Goal: Task Accomplishment & Management: Manage account settings

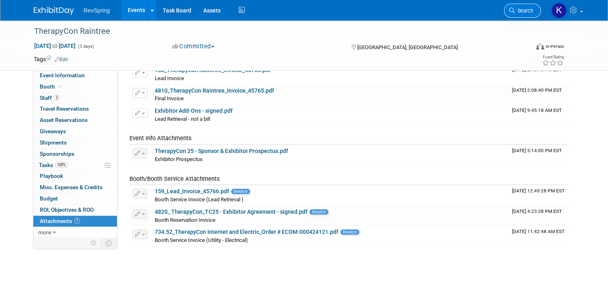
click at [523, 11] on span "Search" at bounding box center [524, 11] width 18 height 6
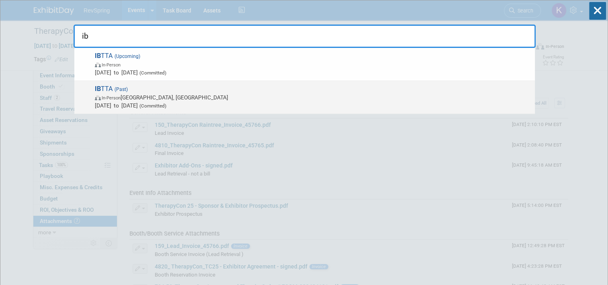
type input "ib"
click at [403, 81] on div "IB TTA (Past) In-Person Dallas, TX Mar 22, 2025 to Mar 25, 2025 (Committed)" at bounding box center [304, 97] width 461 height 33
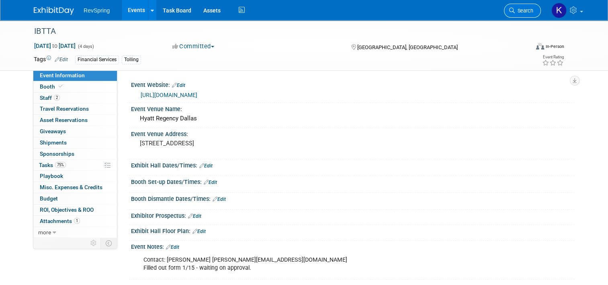
click at [528, 4] on link "Search" at bounding box center [522, 11] width 37 height 14
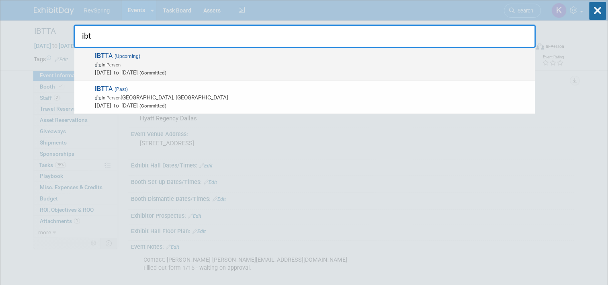
type input "ibt"
click at [399, 53] on span "IBT TA (Upcoming) In-Person Oct 11, 2025 to Oct 14, 2025 (Committed)" at bounding box center [311, 64] width 439 height 25
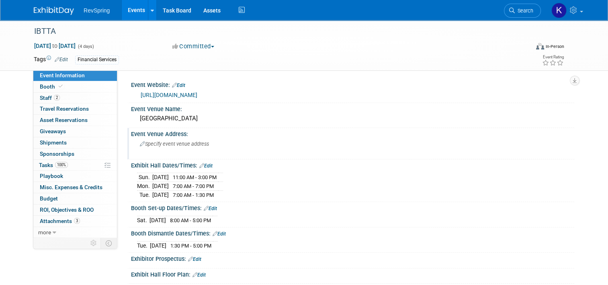
scroll to position [163, 0]
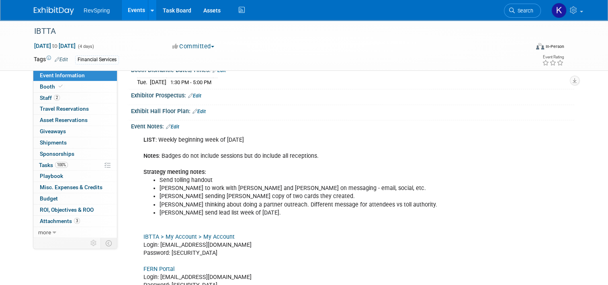
click at [173, 124] on link "Edit" at bounding box center [172, 127] width 13 height 6
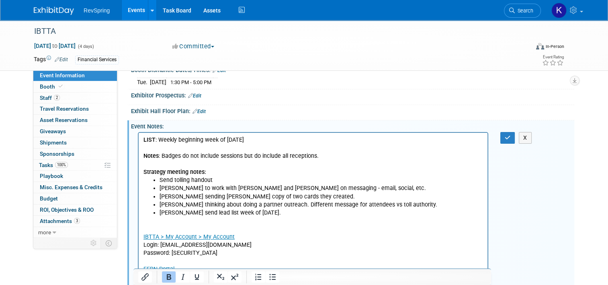
scroll to position [0, 0]
click at [261, 138] on p "LIST : Weekly beginning week of [DATE] Notes : Badges do not include sessions b…" at bounding box center [314, 156] width 340 height 40
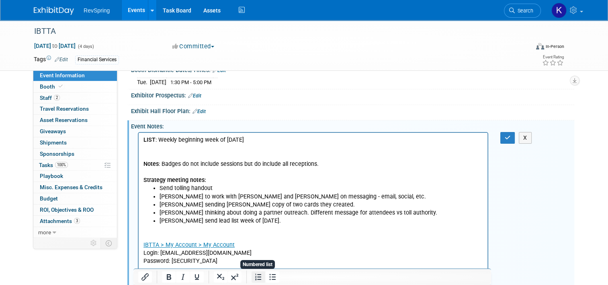
click at [257, 280] on icon "Numbered list" at bounding box center [259, 277] width 10 height 10
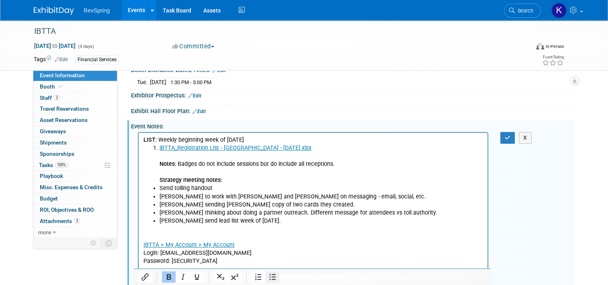
click at [270, 278] on icon "Bullet list" at bounding box center [273, 277] width 10 height 10
click at [160, 146] on li "﻿iBTTA_Registration List - [GEOGRAPHIC_DATA] - [DATE].xlsx Notes : Badges do no…" at bounding box center [322, 164] width 324 height 40
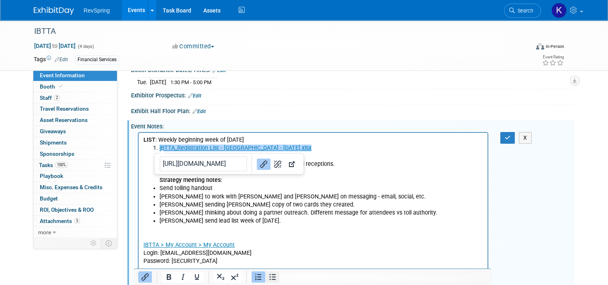
click at [269, 273] on icon "Bullet list" at bounding box center [273, 277] width 10 height 10
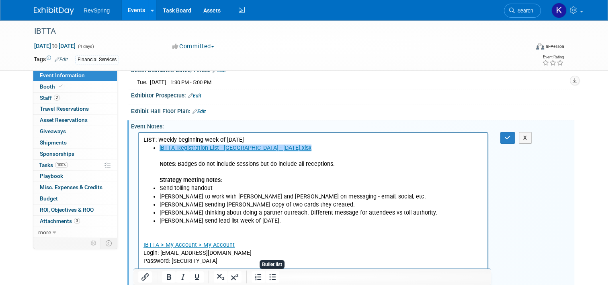
click at [216, 224] on p "IBTTA > My Account > My Account Login: [EMAIL_ADDRESS][DOMAIN_NAME] Password: […" at bounding box center [314, 284] width 340 height 121
click at [165, 152] on li "﻿iBTTA_Registration List - [GEOGRAPHIC_DATA] - [DATE].xlsx Notes : Badges do no…" at bounding box center [322, 164] width 324 height 40
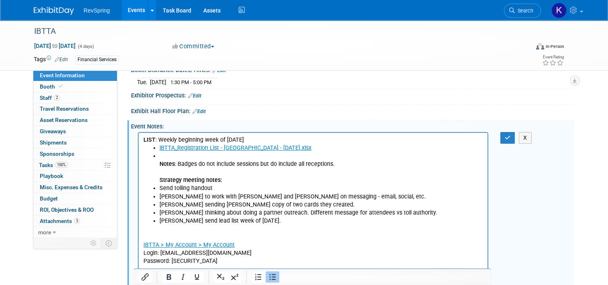
click at [165, 152] on li "Notes : Badges do not include sessions but do include all receptions. Strategy …" at bounding box center [322, 168] width 324 height 32
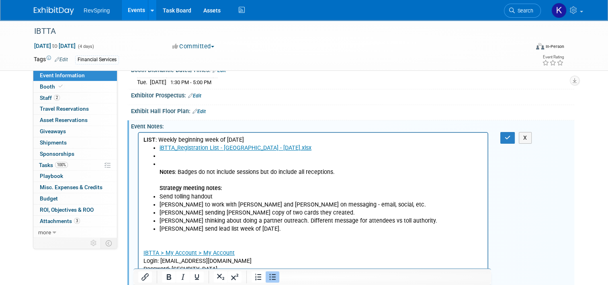
click at [159, 170] on ul "iBTTA_Registration List - [GEOGRAPHIC_DATA] - [DATE].xlsx Notes : Badges do not…" at bounding box center [314, 188] width 340 height 89
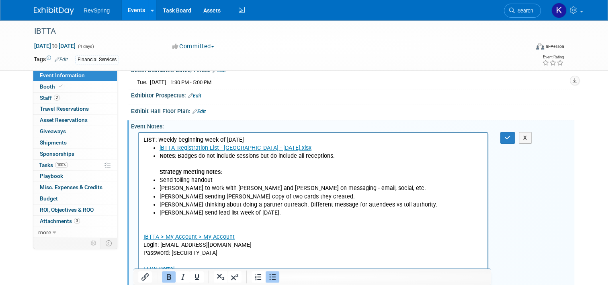
click at [280, 278] on div at bounding box center [265, 276] width 37 height 13
click at [277, 278] on icon "Bullet list" at bounding box center [273, 277] width 10 height 10
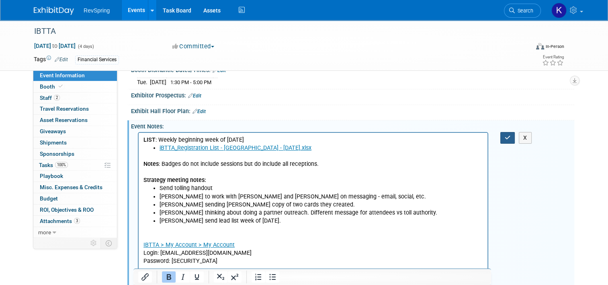
click at [507, 136] on button "button" at bounding box center [508, 138] width 15 height 12
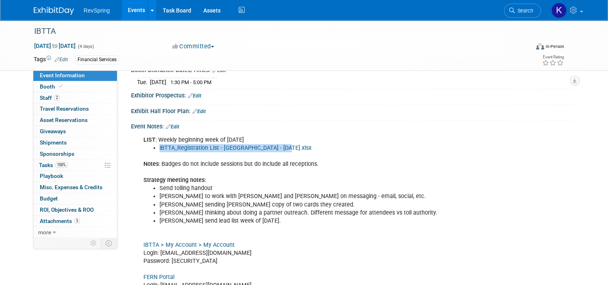
drag, startPoint x: 284, startPoint y: 147, endPoint x: 154, endPoint y: 148, distance: 129.9
click at [160, 148] on li "iBTTA_Registration List - [GEOGRAPHIC_DATA] - [DATE].xlsx" at bounding box center [322, 148] width 324 height 8
click at [69, 166] on link "100% Tasks 100%" at bounding box center [75, 165] width 84 height 11
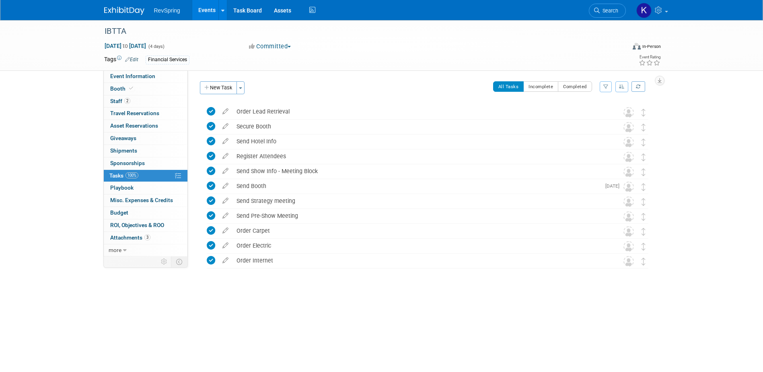
click at [608, 8] on span "Search" at bounding box center [609, 11] width 18 height 6
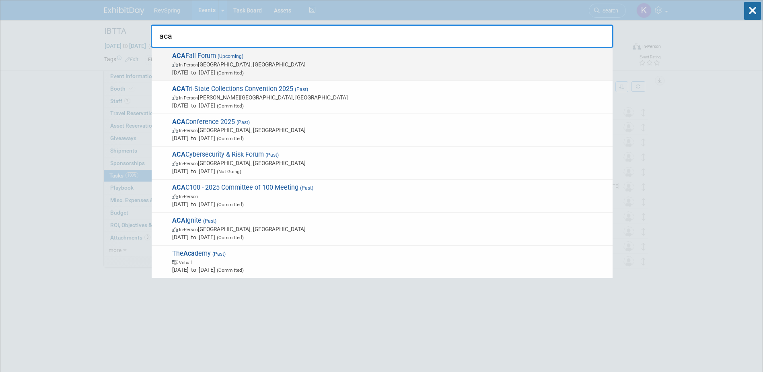
type input "aca"
click at [195, 70] on span "[DATE] to [DATE] (Committed)" at bounding box center [390, 72] width 436 height 8
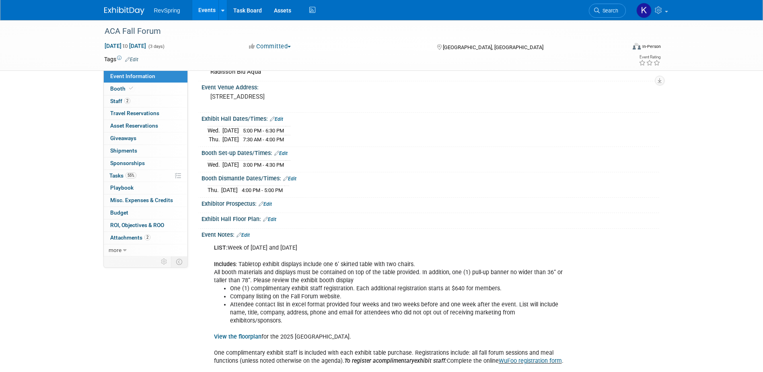
scroll to position [161, 0]
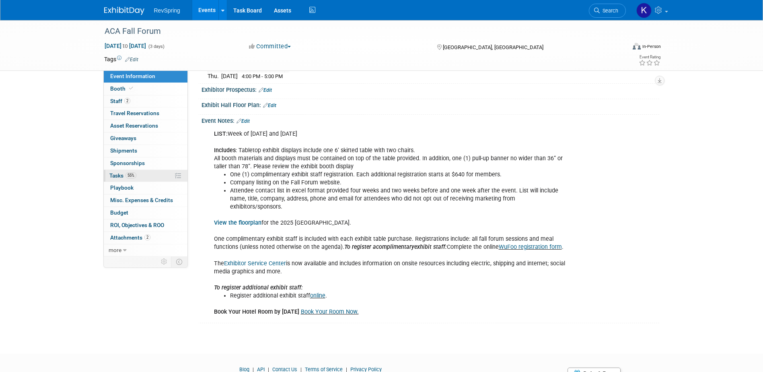
click at [141, 175] on link "55% Tasks 55%" at bounding box center [146, 176] width 84 height 12
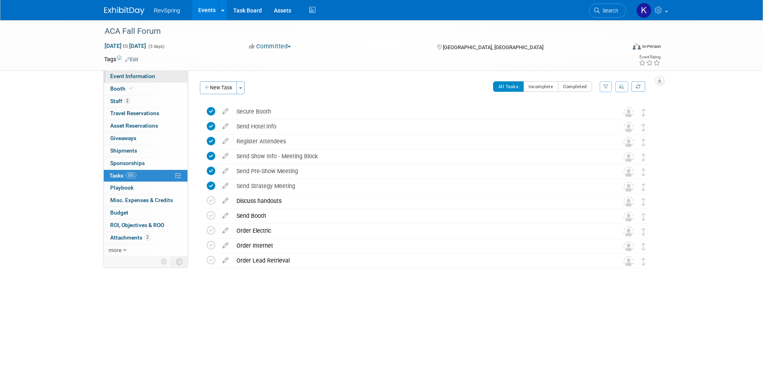
click at [154, 78] on span "Event Information" at bounding box center [132, 76] width 45 height 6
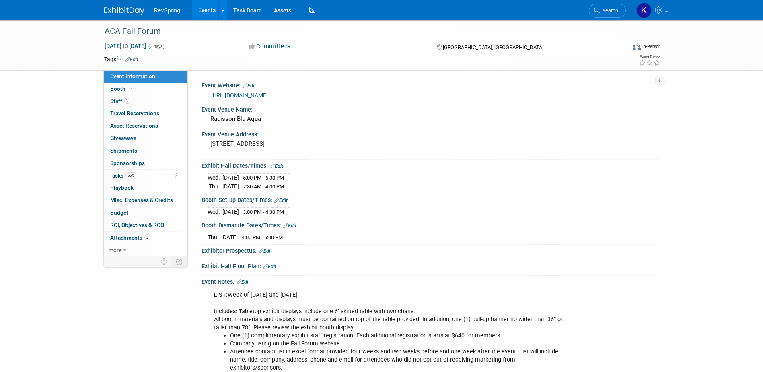
click at [135, 60] on link "Edit" at bounding box center [131, 60] width 13 height 6
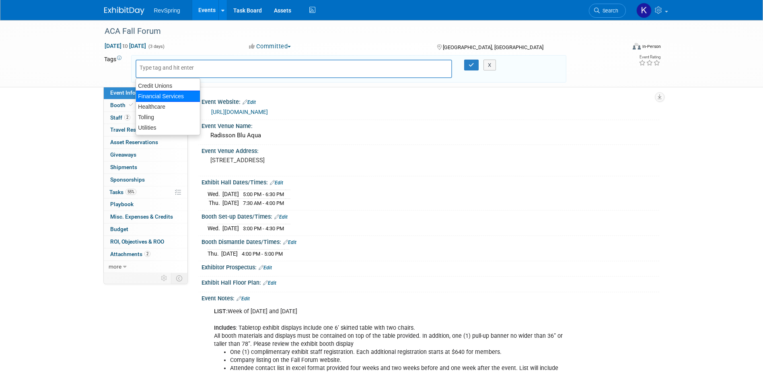
click at [180, 92] on div "Financial Services" at bounding box center [168, 95] width 65 height 11
type input "Financial Services"
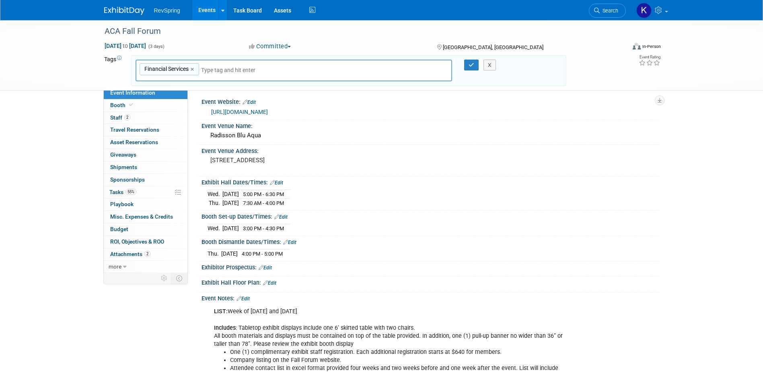
click at [460, 65] on div at bounding box center [466, 65] width 17 height 11
click at [468, 66] on button "button" at bounding box center [471, 65] width 14 height 11
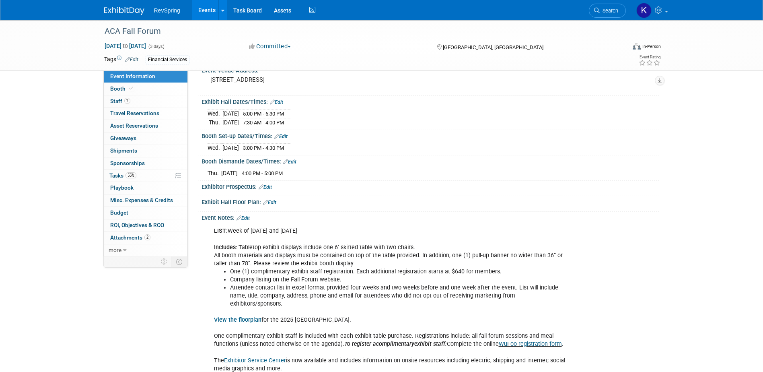
scroll to position [119, 0]
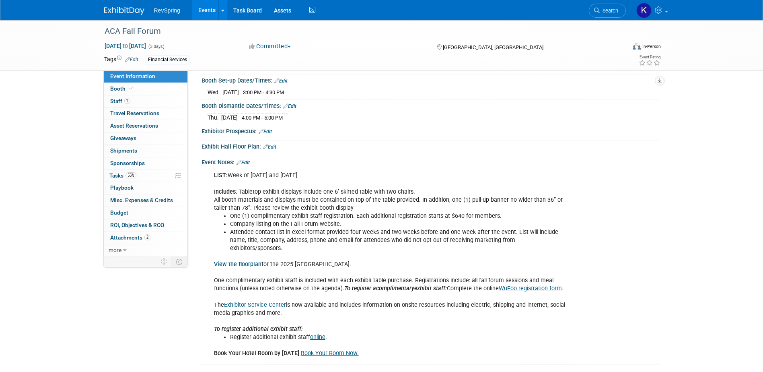
click at [245, 160] on link "Edit" at bounding box center [242, 163] width 13 height 6
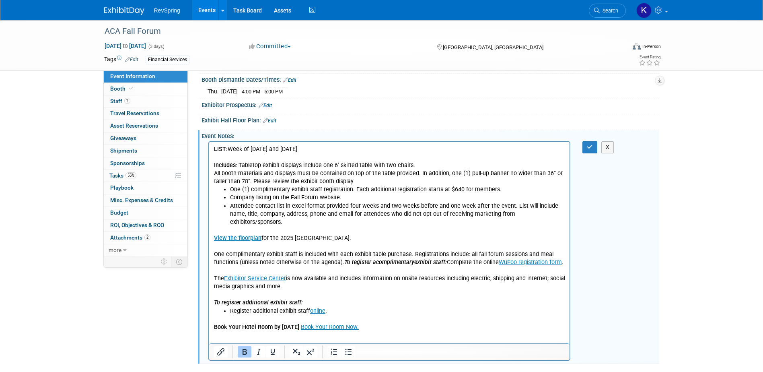
scroll to position [153, 0]
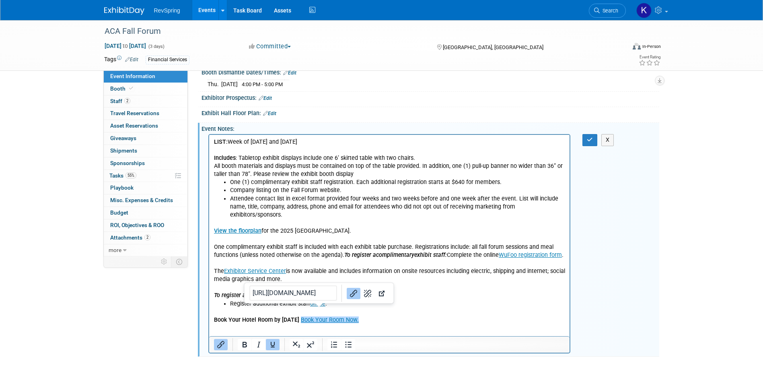
click at [314, 324] on html "LIST: Week of Oct 6 and 20 Includes : Tabletop exhibit displays include one 6’ …" at bounding box center [389, 229] width 361 height 189
click at [393, 314] on p "Book Your Hotel Room by October 14 Book Your Room Now." at bounding box center [389, 316] width 351 height 16
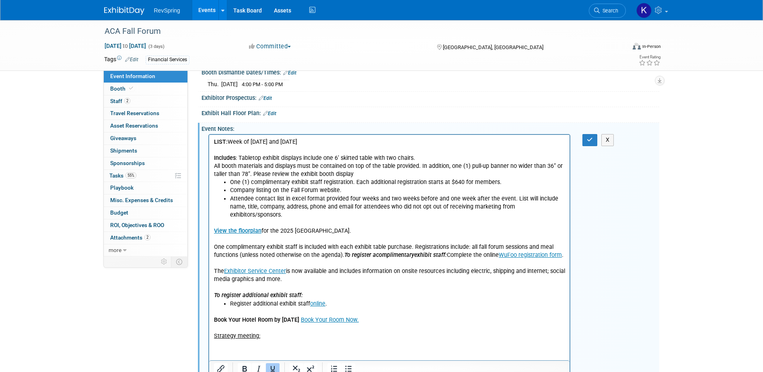
scroll to position [177, 0]
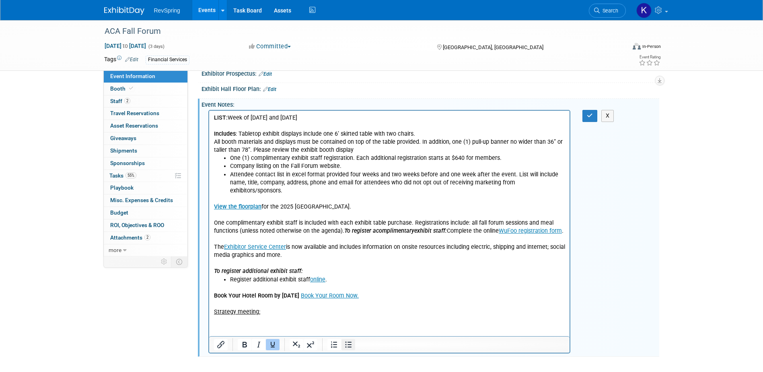
click at [349, 340] on icon "Bullet list" at bounding box center [348, 344] width 10 height 10
drag, startPoint x: 258, startPoint y: 304, endPoint x: 224, endPoint y: 309, distance: 34.2
click at [209, 304] on html "LIST: Week of Oct 6 and 20 Includes : Tabletop exhibit displays include one 6’ …" at bounding box center [389, 217] width 361 height 213
click at [271, 339] on icon "Underline" at bounding box center [273, 344] width 10 height 10
click at [249, 344] on button "Bold" at bounding box center [245, 344] width 14 height 11
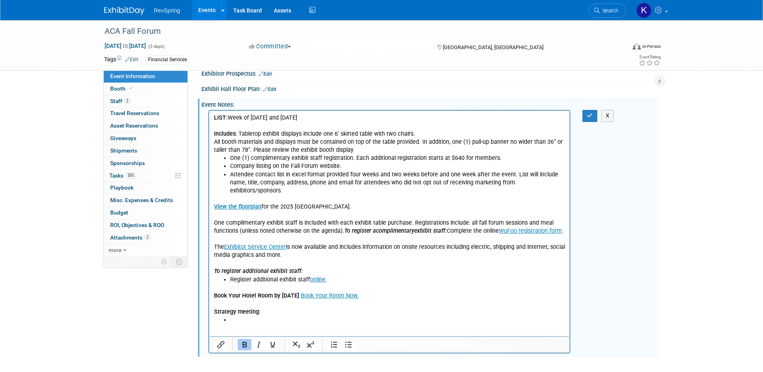
click at [229, 316] on ul "Rich Text Area. Press ALT-0 for help." at bounding box center [389, 320] width 351 height 8
click at [274, 341] on icon "Underline" at bounding box center [272, 344] width 4 height 6
click at [585, 117] on button "button" at bounding box center [589, 116] width 15 height 12
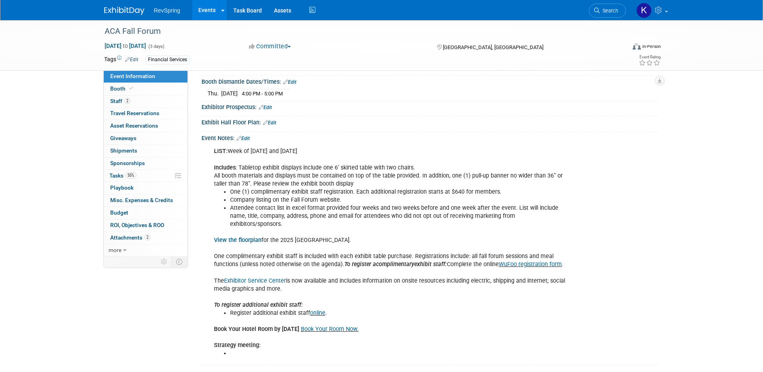
click at [249, 277] on link "Exhibitor Service Center" at bounding box center [255, 280] width 62 height 7
click at [245, 137] on link "Edit" at bounding box center [242, 139] width 13 height 6
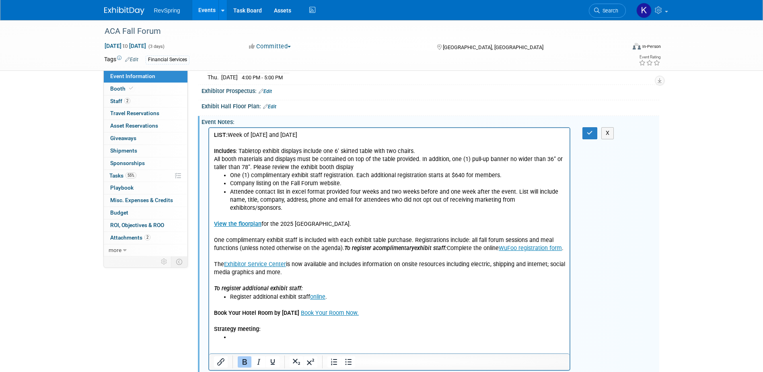
scroll to position [164, 0]
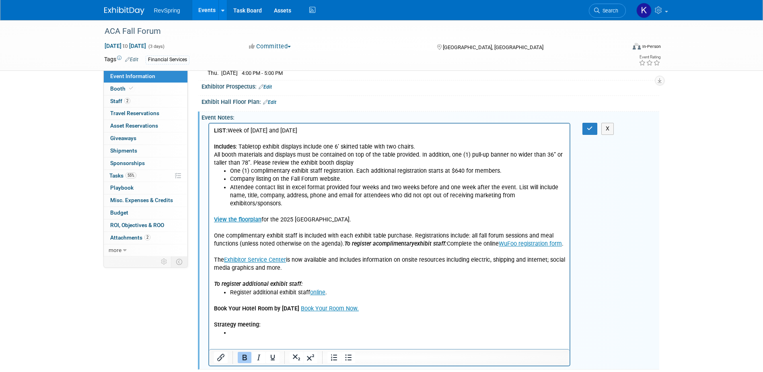
click at [252, 329] on li "Rich Text Area. Press ALT-0 for help." at bounding box center [397, 333] width 335 height 8
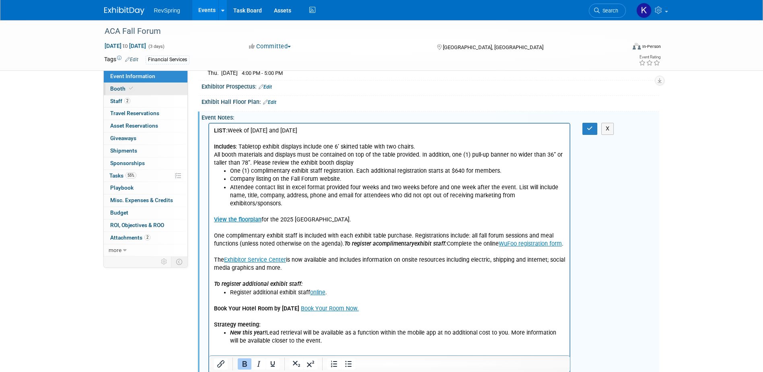
click at [142, 88] on link "Booth" at bounding box center [146, 89] width 84 height 12
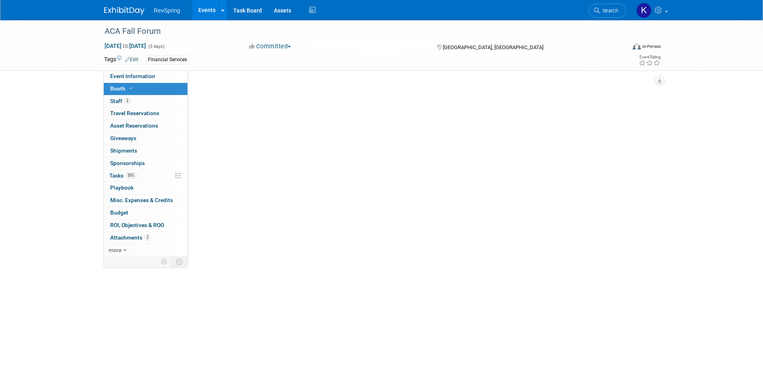
scroll to position [0, 0]
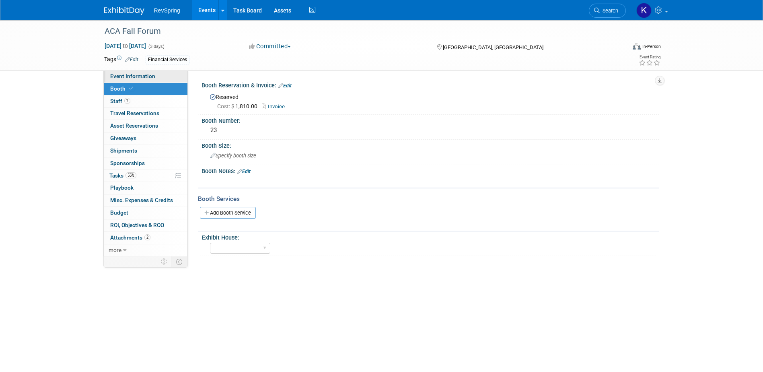
click at [147, 76] on span "Event Information" at bounding box center [132, 76] width 45 height 6
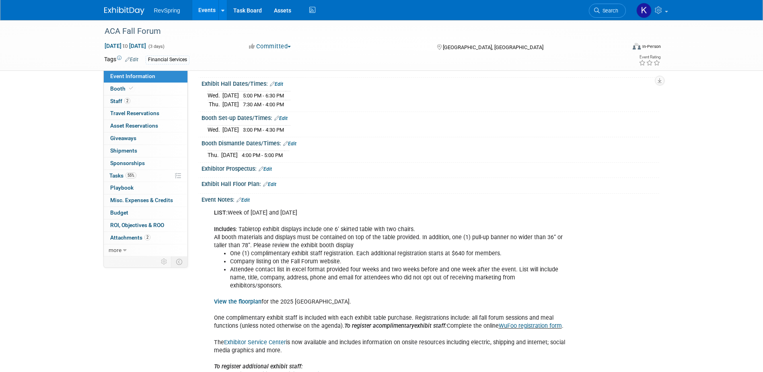
scroll to position [144, 0]
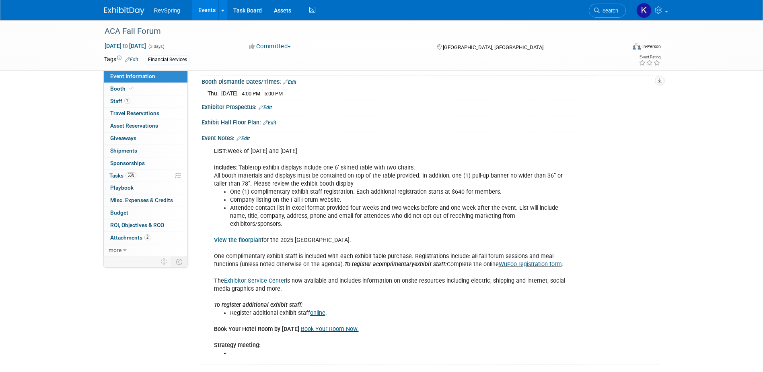
click at [245, 136] on link "Edit" at bounding box center [242, 139] width 13 height 6
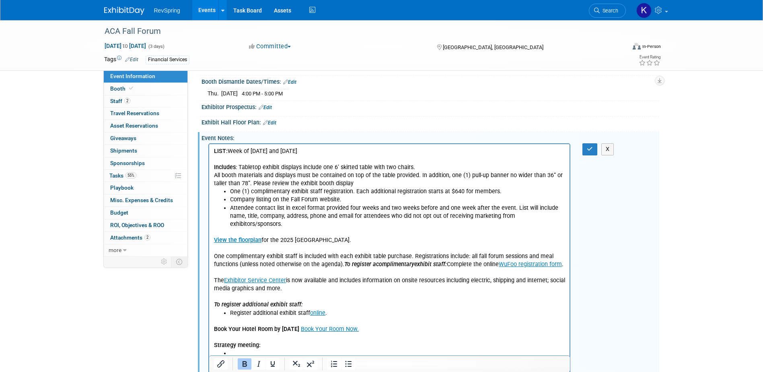
scroll to position [164, 0]
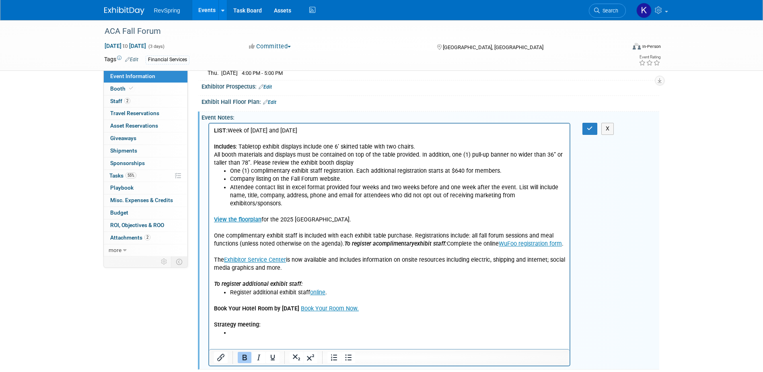
click at [273, 329] on li "Rich Text Area. Press ALT-0 for help." at bounding box center [397, 333] width 335 height 8
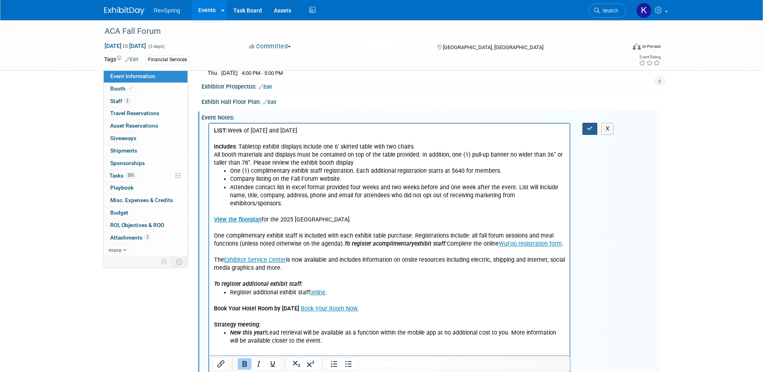
click at [584, 132] on button "button" at bounding box center [589, 129] width 15 height 12
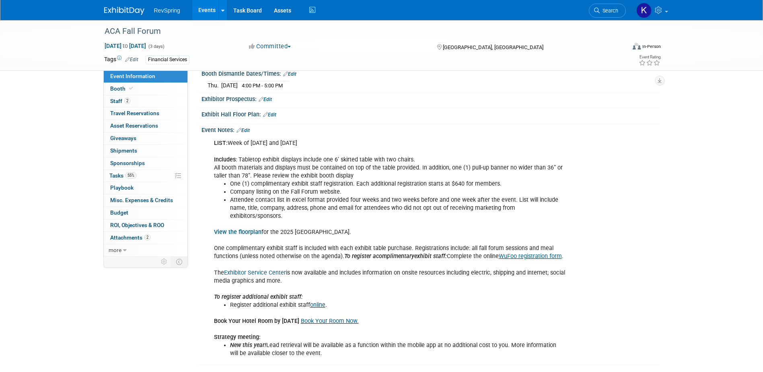
click at [249, 128] on link "Edit" at bounding box center [242, 130] width 13 height 6
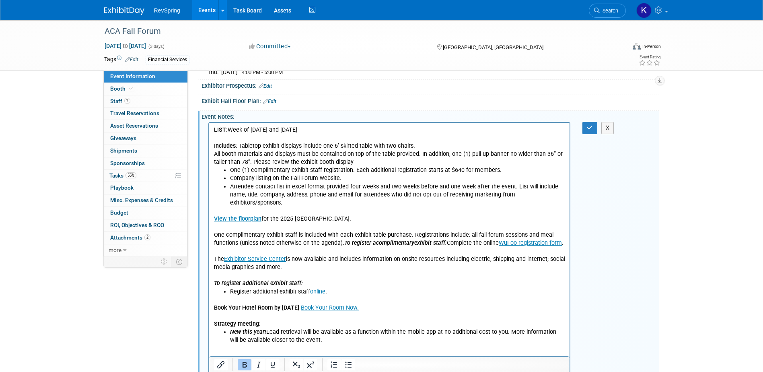
scroll to position [172, 0]
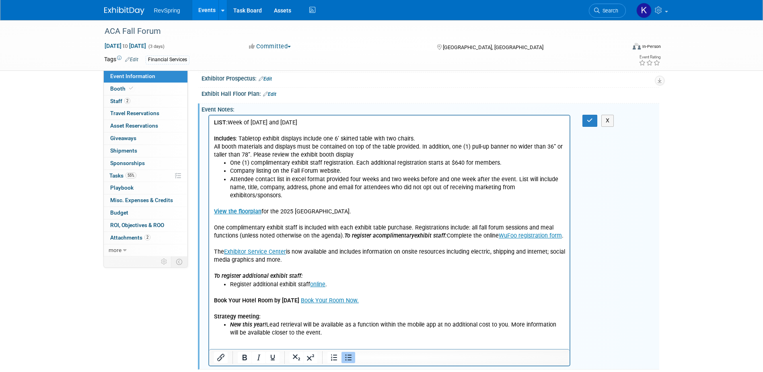
click at [319, 323] on li "New this year! Lead retrieval will be available as a function within the mobile…" at bounding box center [397, 329] width 335 height 16
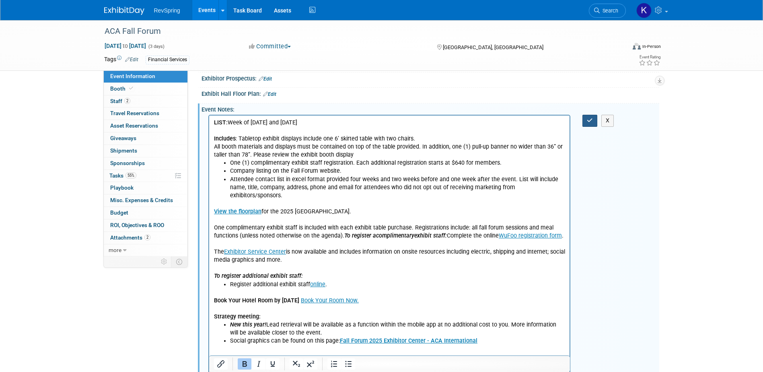
click at [590, 117] on icon "button" at bounding box center [590, 120] width 6 height 6
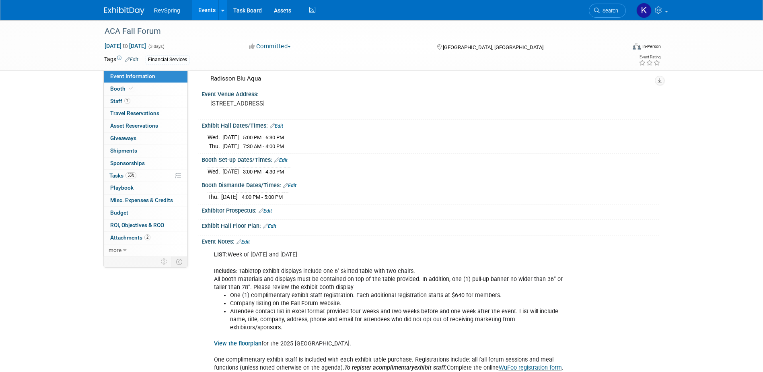
scroll to position [0, 0]
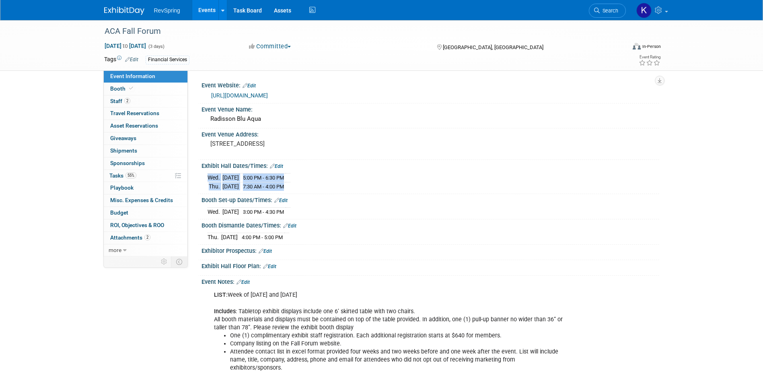
drag, startPoint x: 300, startPoint y: 183, endPoint x: 203, endPoint y: 179, distance: 97.0
click at [203, 179] on div "Wed. Nov 5, 2025 5:00 PM - 6:30 PM Thu. Nov 6, 2025 7:30 AM - 4:00 PM" at bounding box center [430, 180] width 458 height 22
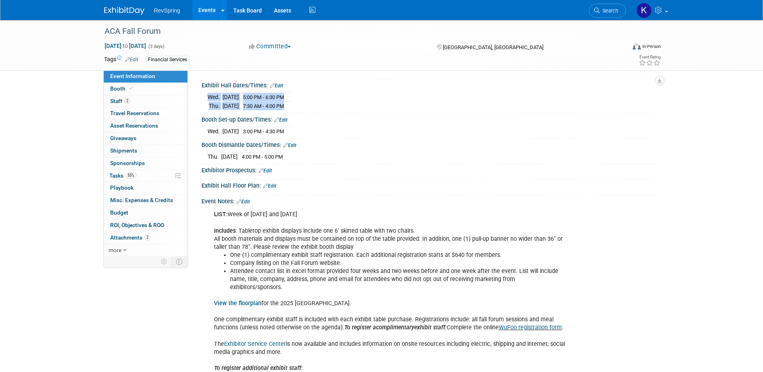
click at [189, 310] on div "Event Information Event Info Booth Booth 2 Staff 2 Staff 0 Travel Reservations …" at bounding box center [381, 192] width 567 height 504
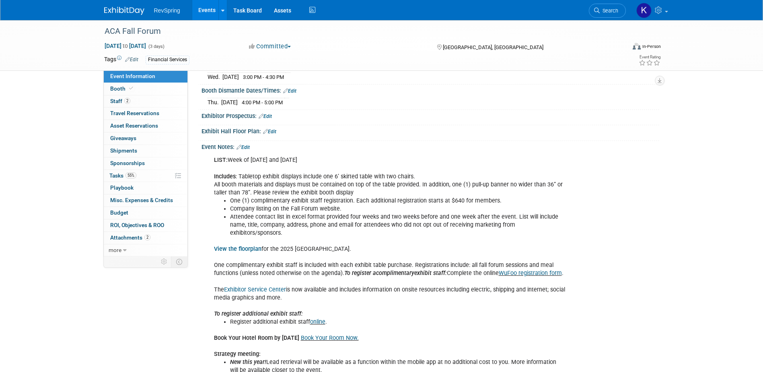
scroll to position [160, 0]
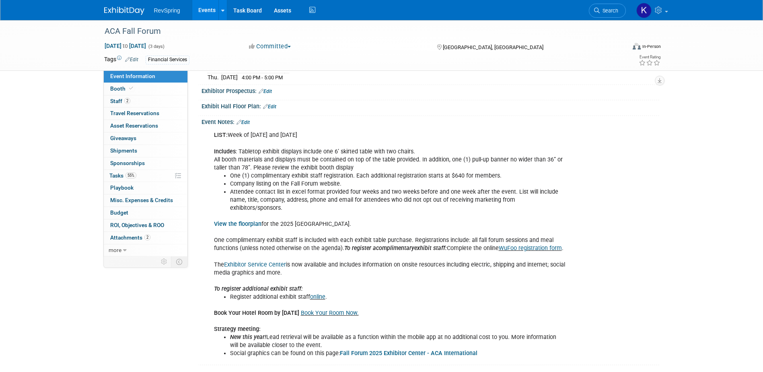
click at [247, 120] on link "Edit" at bounding box center [242, 122] width 13 height 6
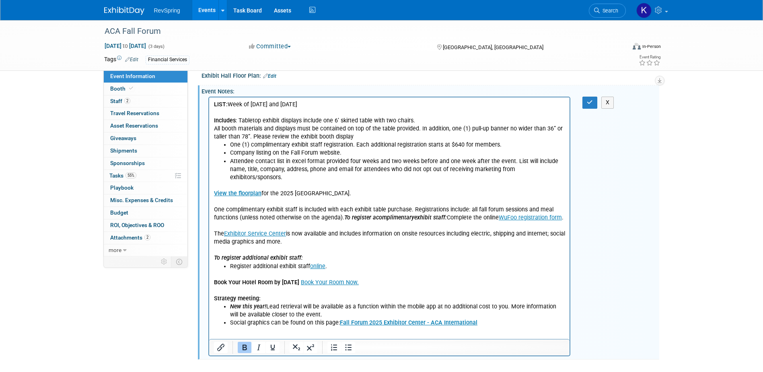
scroll to position [193, 0]
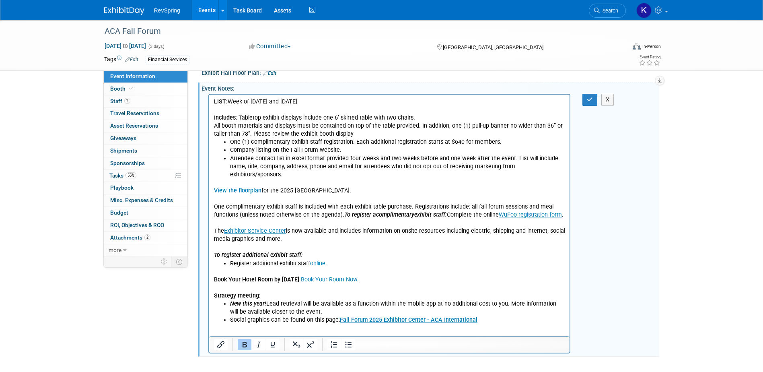
click at [486, 316] on li "Social graphics can be found on this page: Fall Forum 2025 Exhibitor Center - A…" at bounding box center [397, 320] width 335 height 8
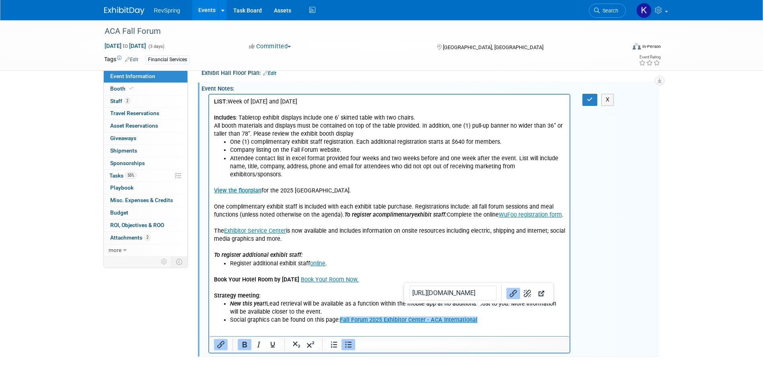
click at [487, 316] on li "Social graphics can be found on this page: Fall Forum 2025 Exhibitor Center - A…" at bounding box center [397, 320] width 335 height 8
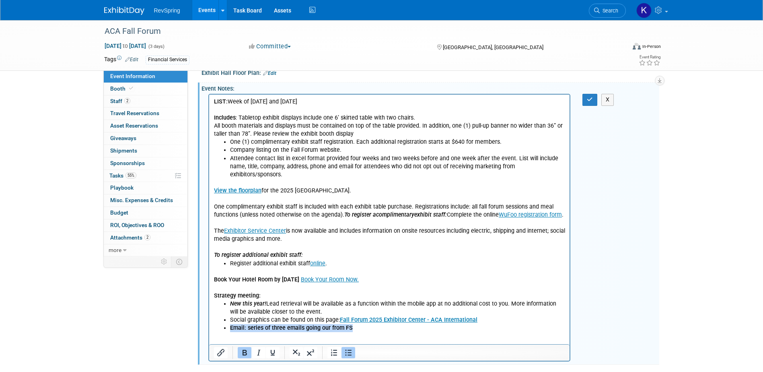
drag, startPoint x: 354, startPoint y: 321, endPoint x: 223, endPoint y: 319, distance: 131.1
click at [222, 319] on ul "New this year! Lead retrieval will be available as a function within the mobile…" at bounding box center [389, 316] width 351 height 32
click at [358, 324] on li "Email: series of three emails going our from FS" at bounding box center [397, 328] width 335 height 8
drag, startPoint x: 327, startPoint y: 318, endPoint x: 343, endPoint y: 316, distance: 16.6
click at [327, 324] on li "Email: series of three emails going our from FS" at bounding box center [397, 328] width 335 height 8
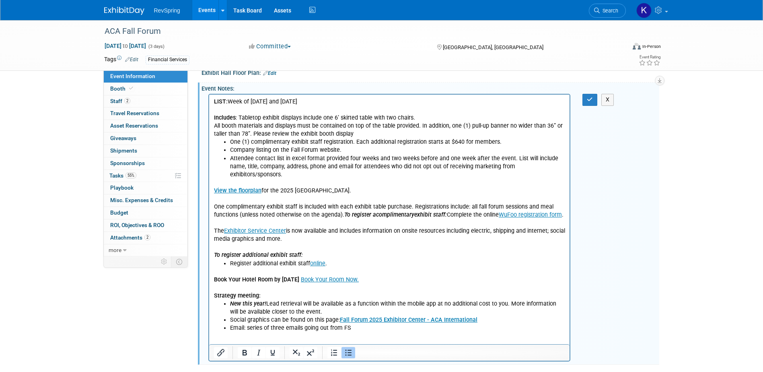
click at [354, 324] on li "Email: series of three emails going out from FS" at bounding box center [397, 328] width 335 height 8
click at [238, 324] on li "Email: series of three emails going out from FS" at bounding box center [397, 328] width 335 height 8
click at [228, 323] on ul "New this year! Lead retrieval will be available as a function within the mobile…" at bounding box center [389, 316] width 351 height 32
click at [257, 324] on li "Email: series of three emails going out from FS" at bounding box center [405, 328] width 319 height 8
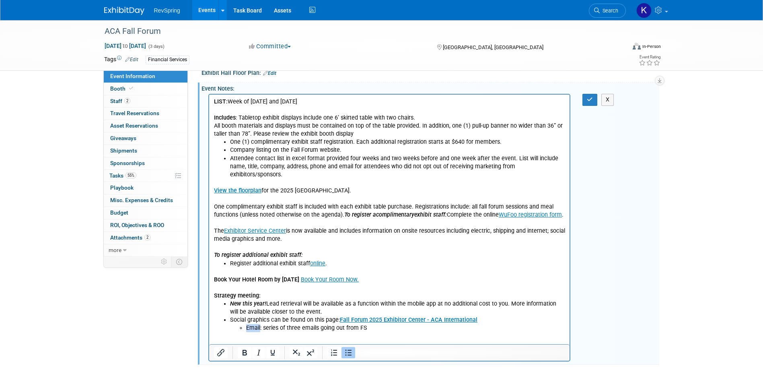
click at [257, 324] on li "Email: series of three emails going out from FS" at bounding box center [405, 328] width 319 height 8
click at [260, 324] on li "LinkedIn: series of three emails going out from FS" at bounding box center [405, 328] width 319 height 8
click at [261, 324] on li "LinkedIn: series of three emails going out from FS" at bounding box center [405, 328] width 319 height 8
click at [254, 325] on html "LIST: Week of Oct 6 and 20 Includes : Tabletop exhibit displays include one 6’ …" at bounding box center [389, 213] width 361 height 237
click at [257, 324] on li "LinkedIn: series of three emails going out from FS" at bounding box center [405, 328] width 319 height 8
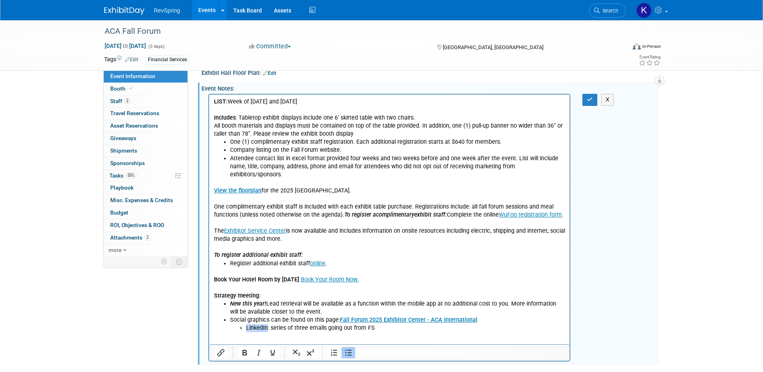
click at [257, 324] on li "LinkedIn: series of three emails going out from FS" at bounding box center [405, 328] width 319 height 8
click at [246, 324] on li "Email: series of three emails going out from FS" at bounding box center [405, 328] width 319 height 8
click at [371, 324] on li "Email: series of three emails going out from FS" at bounding box center [397, 328] width 335 height 8
drag, startPoint x: 291, startPoint y: 101, endPoint x: 211, endPoint y: 101, distance: 80.0
click at [211, 101] on html "LIST: Week of Oct 6 and 20 Includes : Tabletop exhibit displays include one 6’ …" at bounding box center [389, 213] width 361 height 237
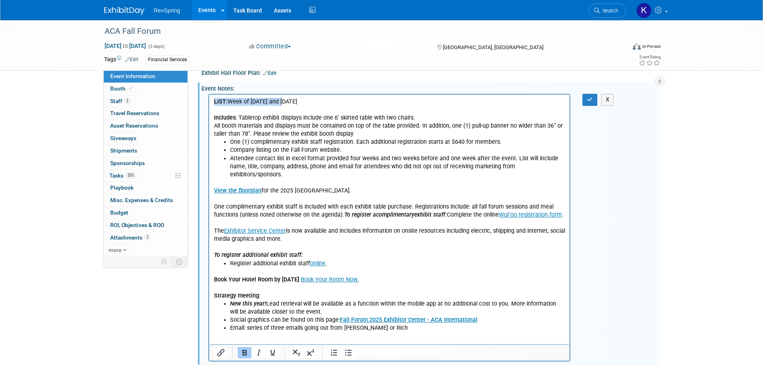
copy p "LIST: Week of Oct 6 and 20"
click at [387, 324] on li "Email: series of three emails going out from Bob or Rich" at bounding box center [397, 328] width 335 height 8
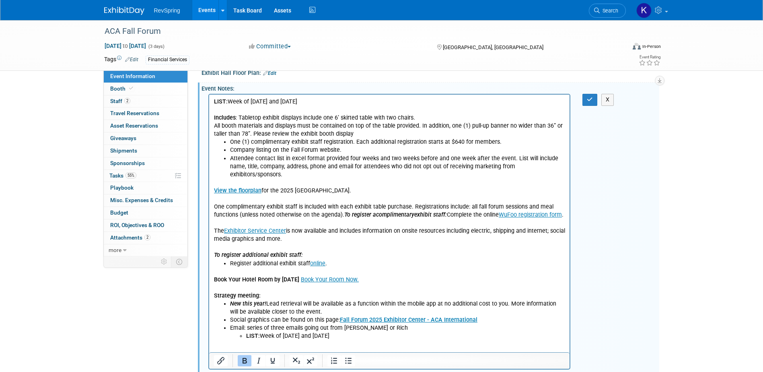
click at [331, 332] on li "LIST: Week of Oct 6 and 20" at bounding box center [405, 336] width 319 height 8
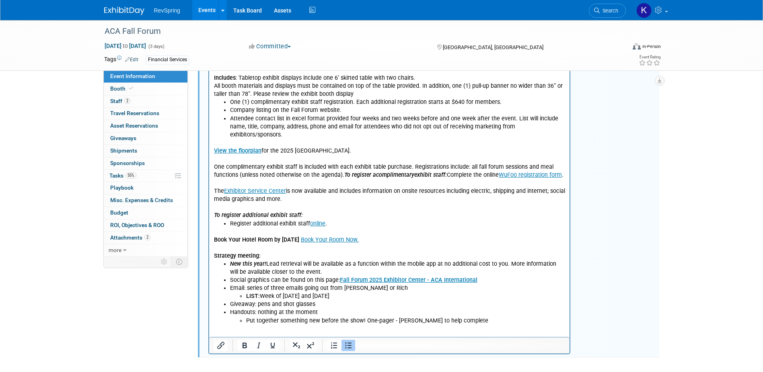
scroll to position [234, 0]
click at [255, 238] on p "Book Your Hotel Room by October 14 Book Your Room Now. Strategy meeting:" at bounding box center [389, 243] width 351 height 32
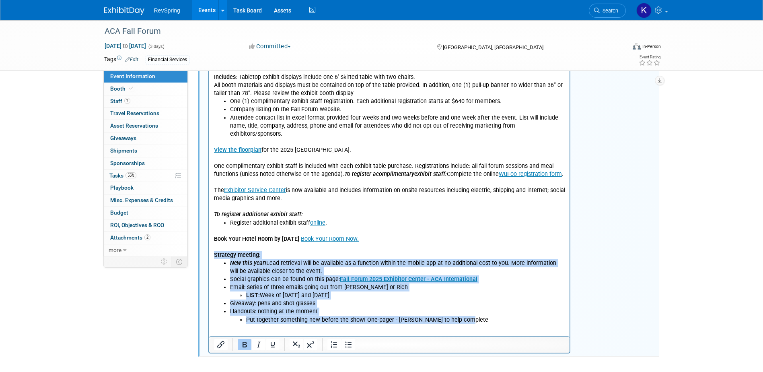
drag, startPoint x: 472, startPoint y: 311, endPoint x: 415, endPoint y: 300, distance: 58.2
click at [209, 247] on html "LIST: Week of Oct 6 and 20 Includes : Tabletop exhibit displays include one 6’ …" at bounding box center [389, 189] width 361 height 270
copy body "Strategy meeting: New this year! Lead retrieval will be available as a function…"
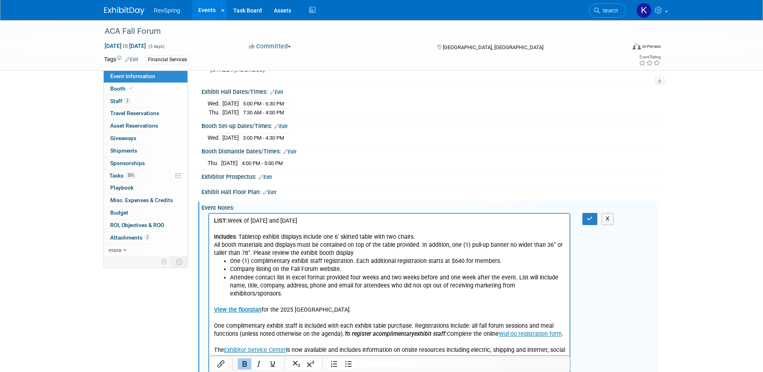
scroll to position [73, 0]
click at [592, 220] on icon "button" at bounding box center [590, 220] width 6 height 6
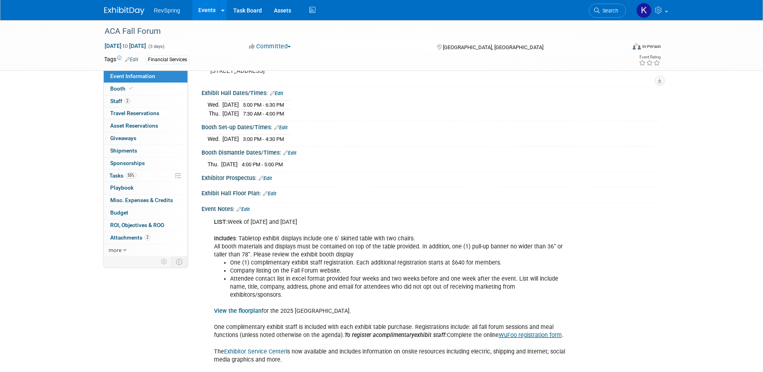
click at [407, 207] on div "Event Notes: Edit LIST: Week of Oct 6 and 20 Includes : Tabletop exhibit displa…" at bounding box center [428, 347] width 461 height 289
